Goal: Find specific page/section: Find specific page/section

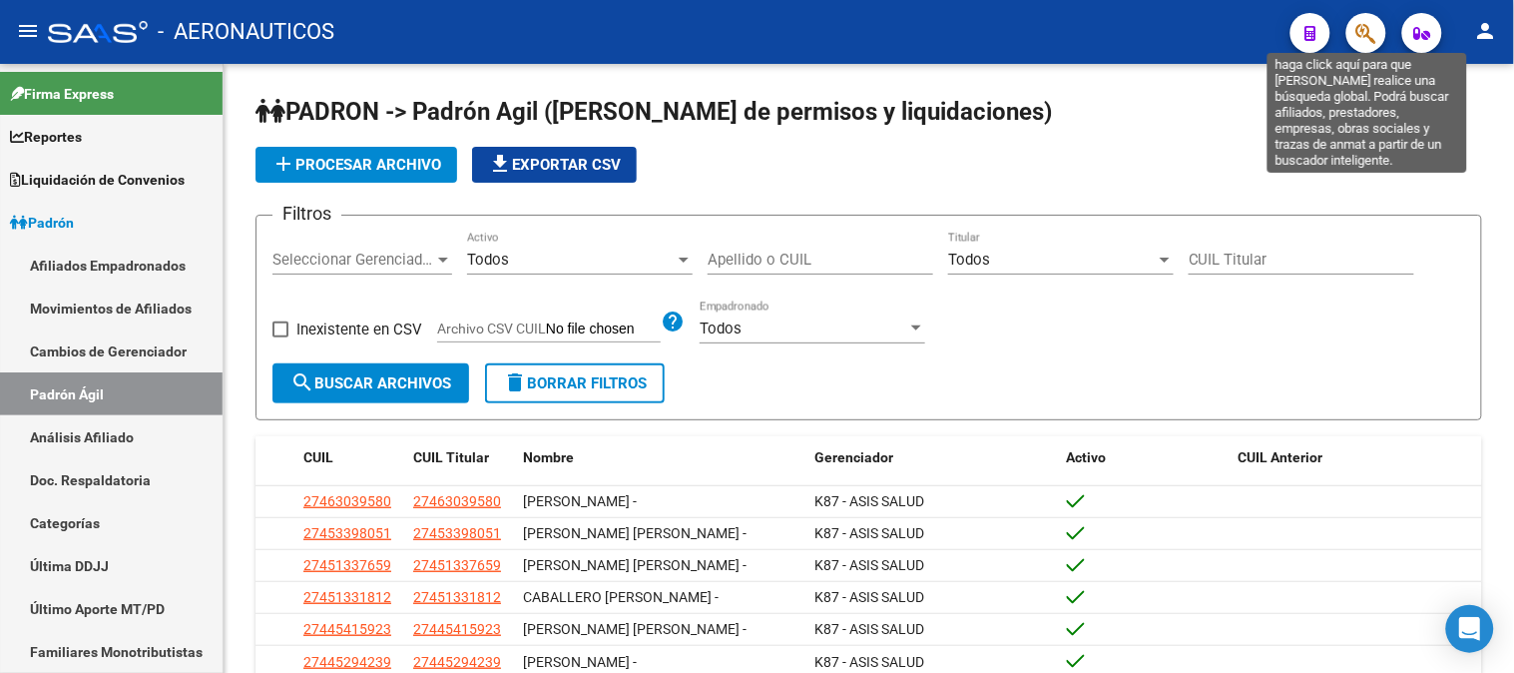
click at [1365, 42] on icon "button" at bounding box center [1367, 33] width 20 height 23
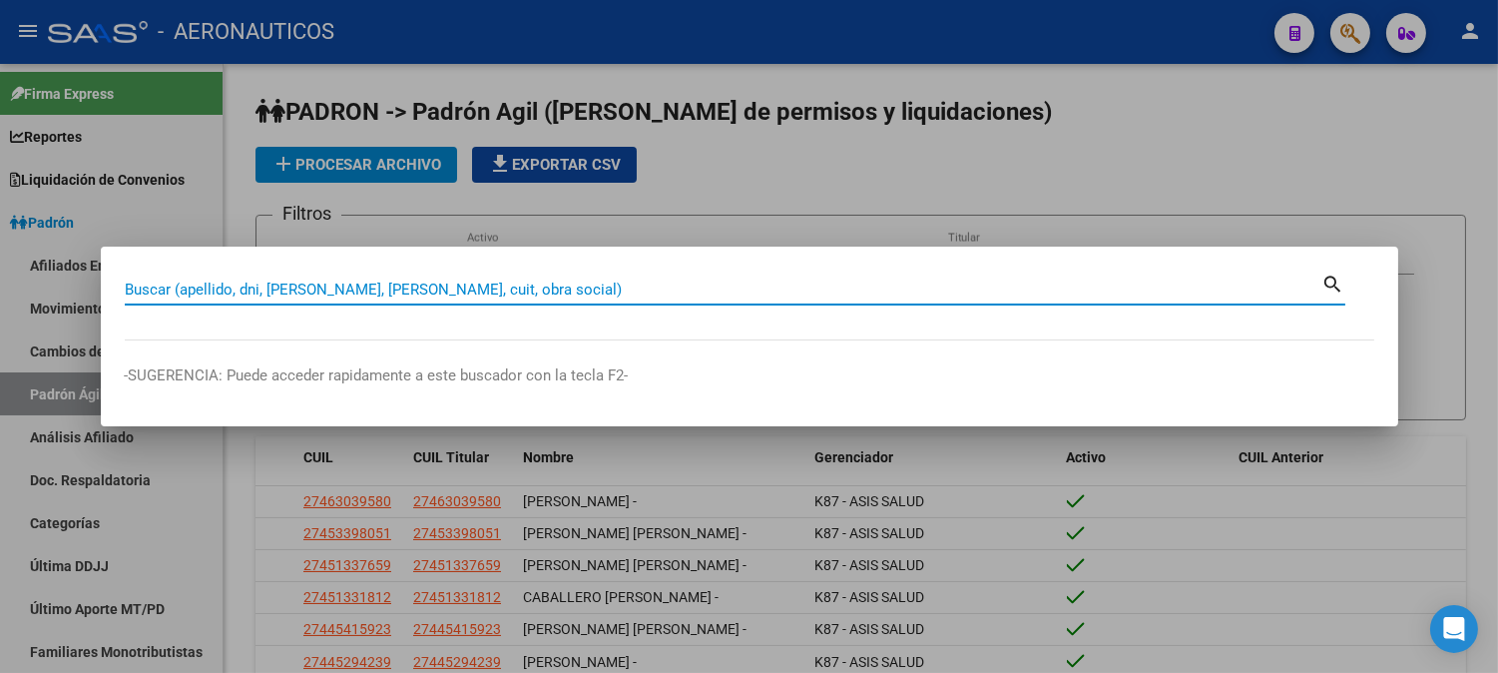
click at [356, 285] on input "Buscar (apellido, dni, [PERSON_NAME], [PERSON_NAME], cuit, obra social)" at bounding box center [724, 290] width 1198 height 18
paste input "57096186"
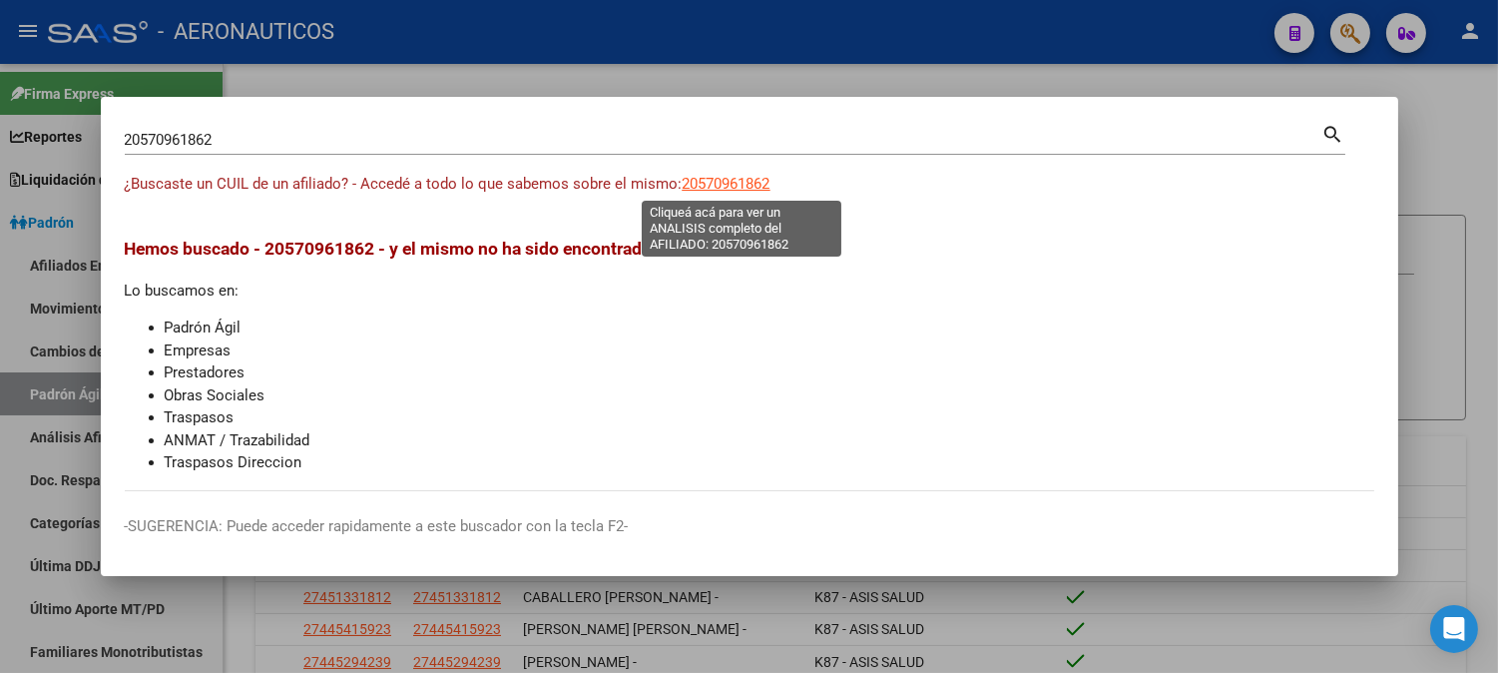
click at [711, 178] on span "20570961862" at bounding box center [727, 184] width 88 height 18
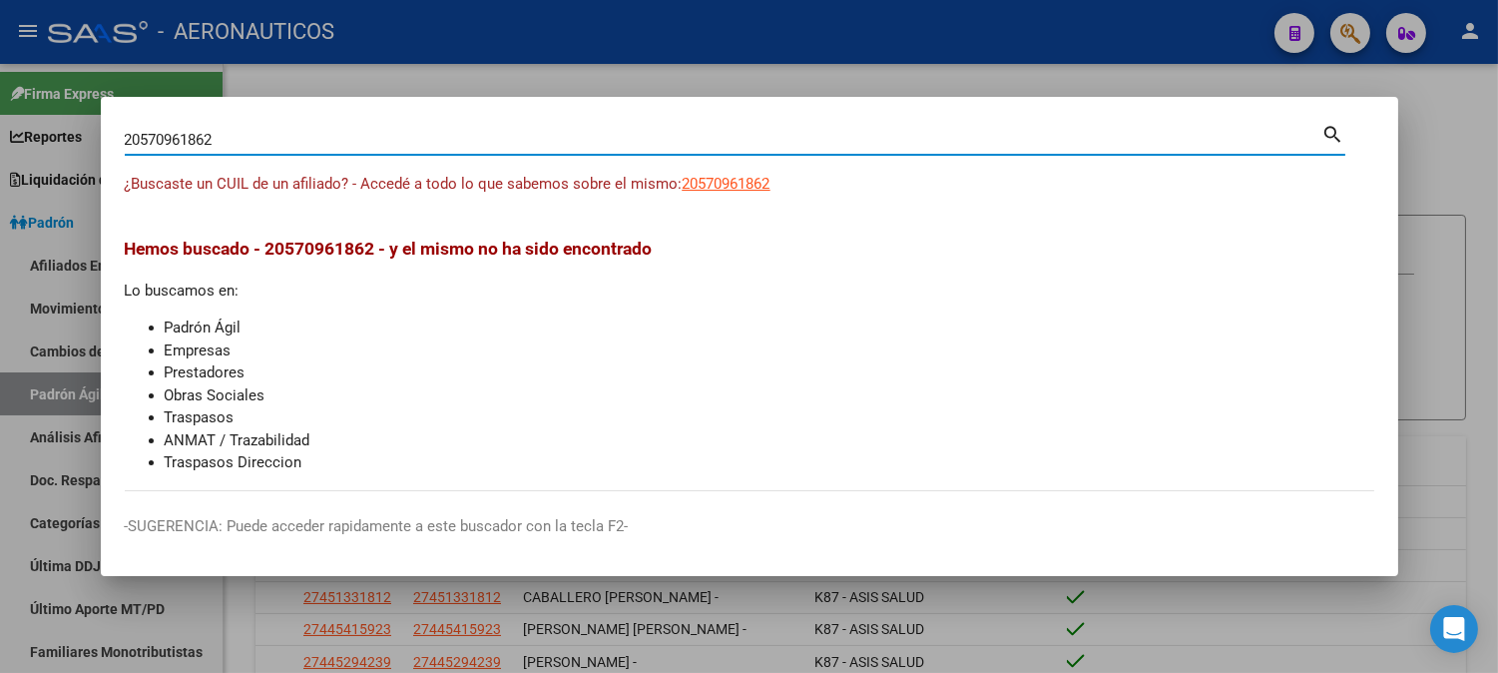
drag, startPoint x: 185, startPoint y: 135, endPoint x: 0, endPoint y: 133, distance: 184.7
click at [0, 133] on div "20570961862 Buscar (apellido, dni, cuil, nro traspaso, cuit, obra social) searc…" at bounding box center [749, 336] width 1498 height 673
paste input "36921657"
type input "20369216571"
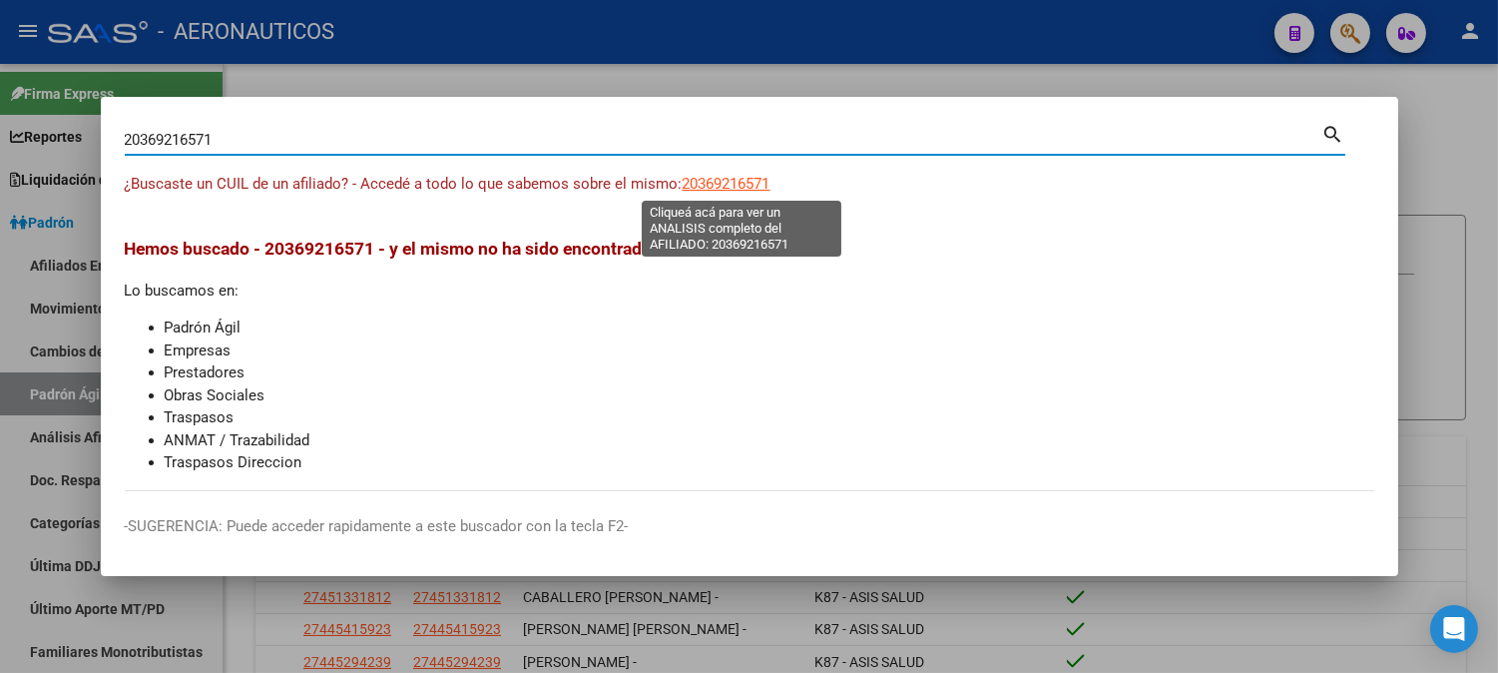
click at [723, 175] on span "20369216571" at bounding box center [727, 184] width 88 height 18
type textarea "20369216571"
